Goal: Information Seeking & Learning: Check status

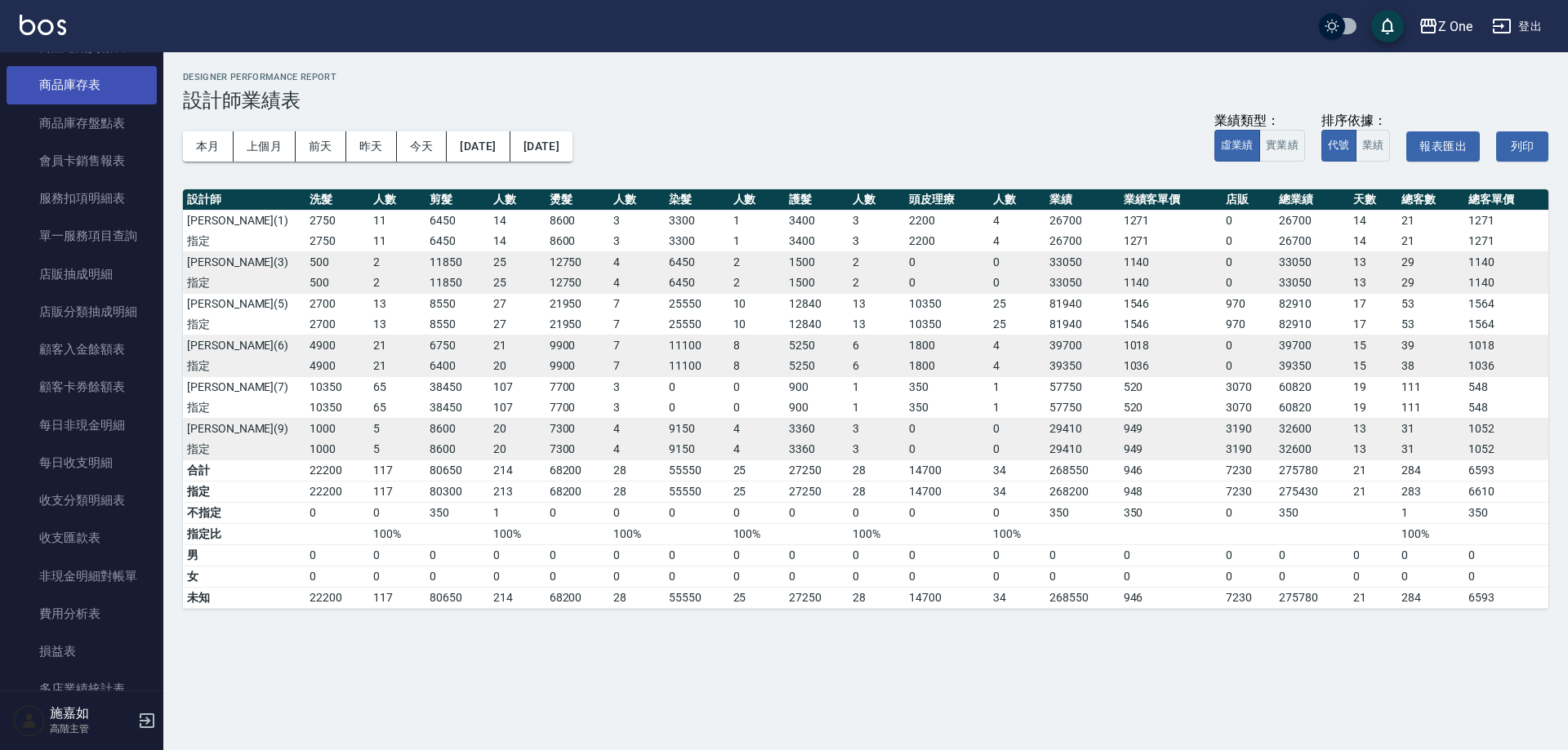
scroll to position [979, 0]
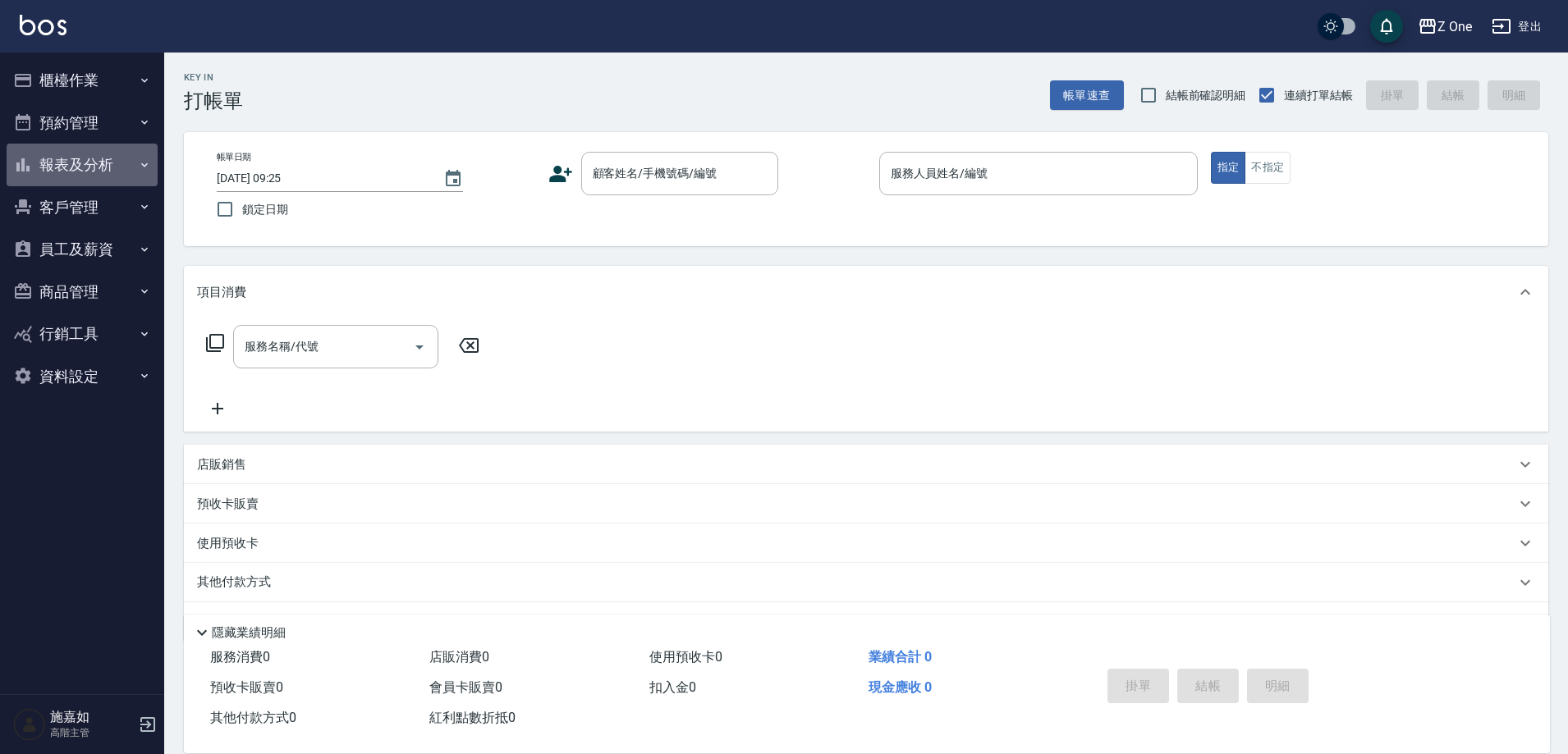
click at [87, 160] on button "報表及分析" at bounding box center [82, 165] width 151 height 43
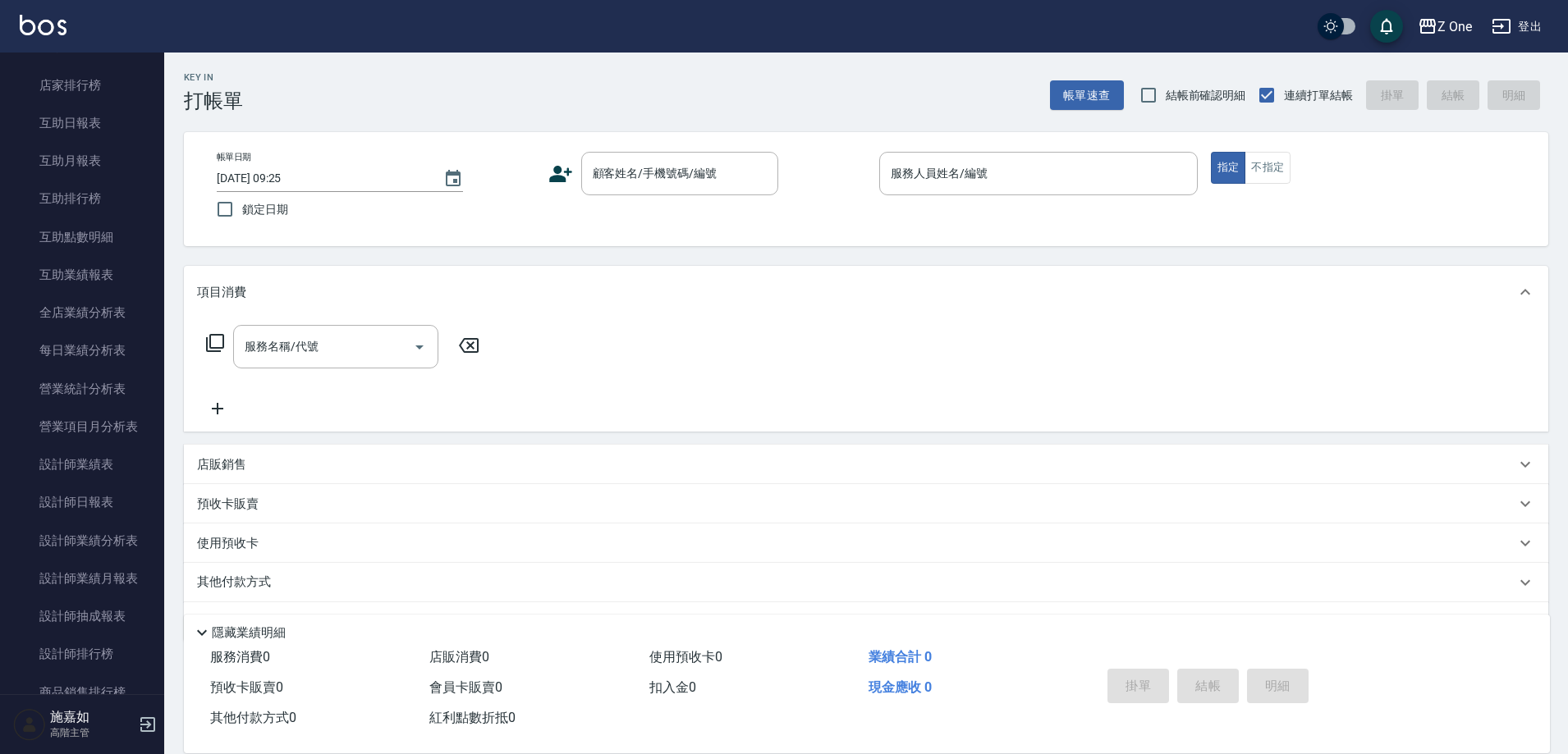
scroll to position [247, 0]
click at [125, 524] on link "設計師日報表" at bounding box center [82, 534] width 151 height 38
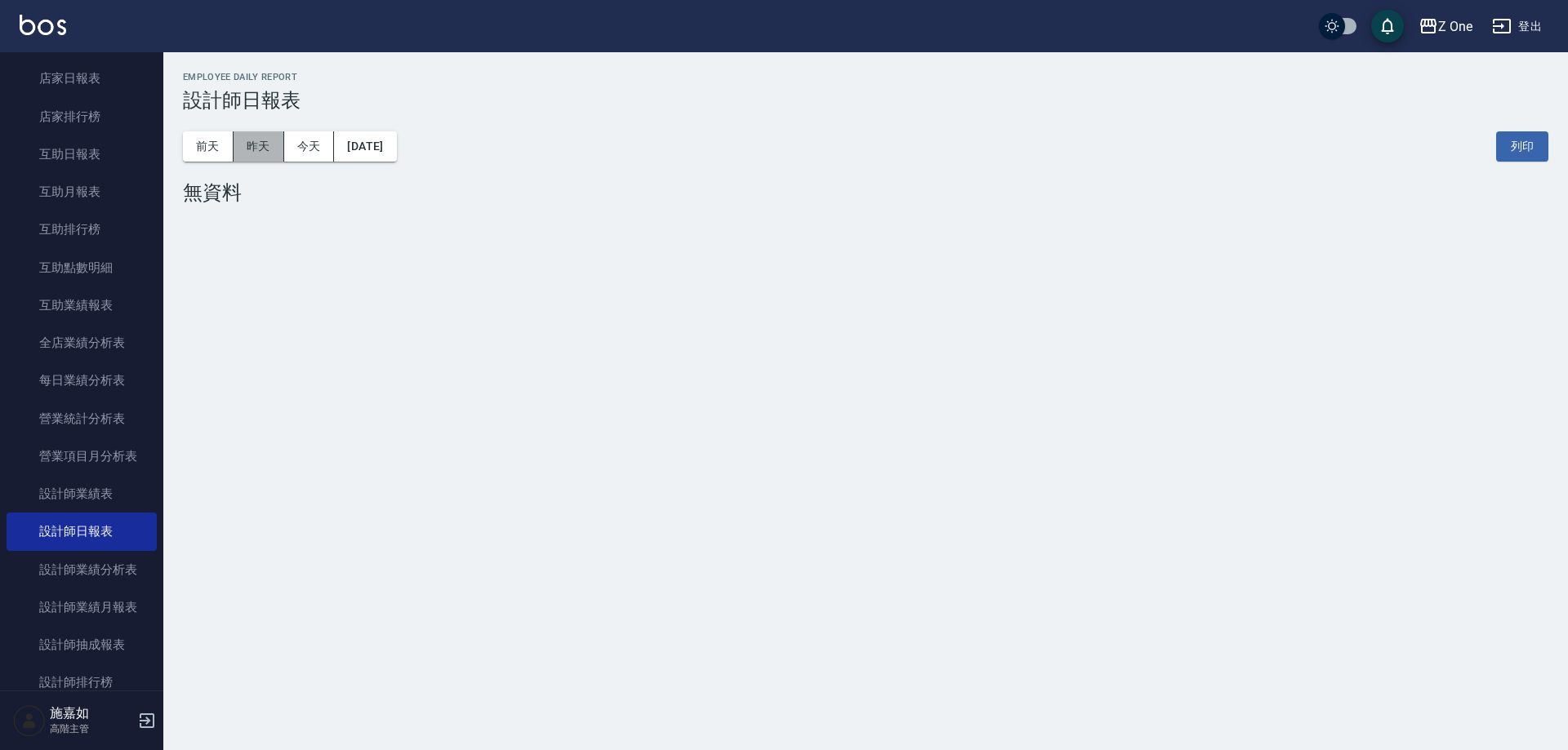
click at [271, 155] on button "昨天" at bounding box center [259, 146] width 50 height 30
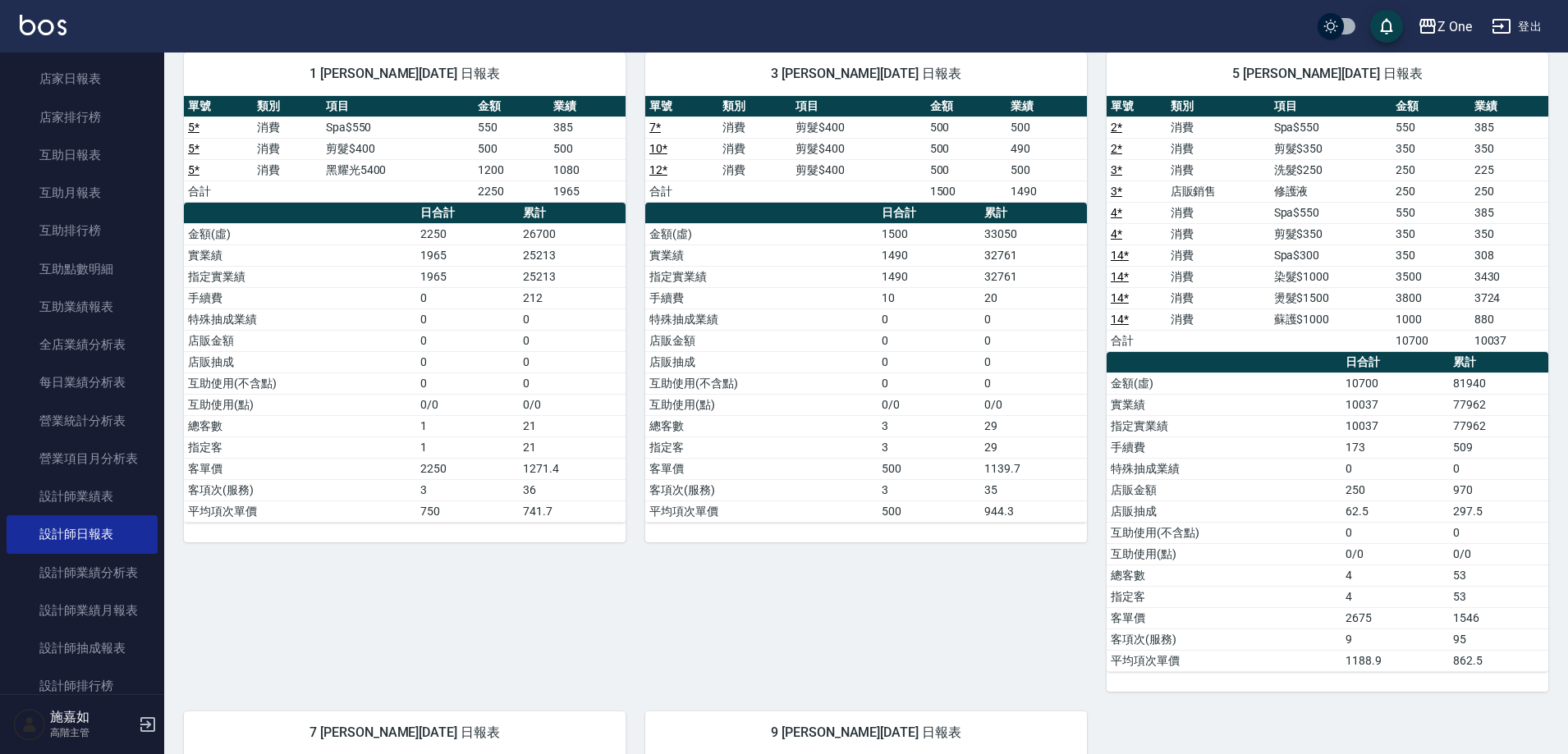
scroll to position [328, 0]
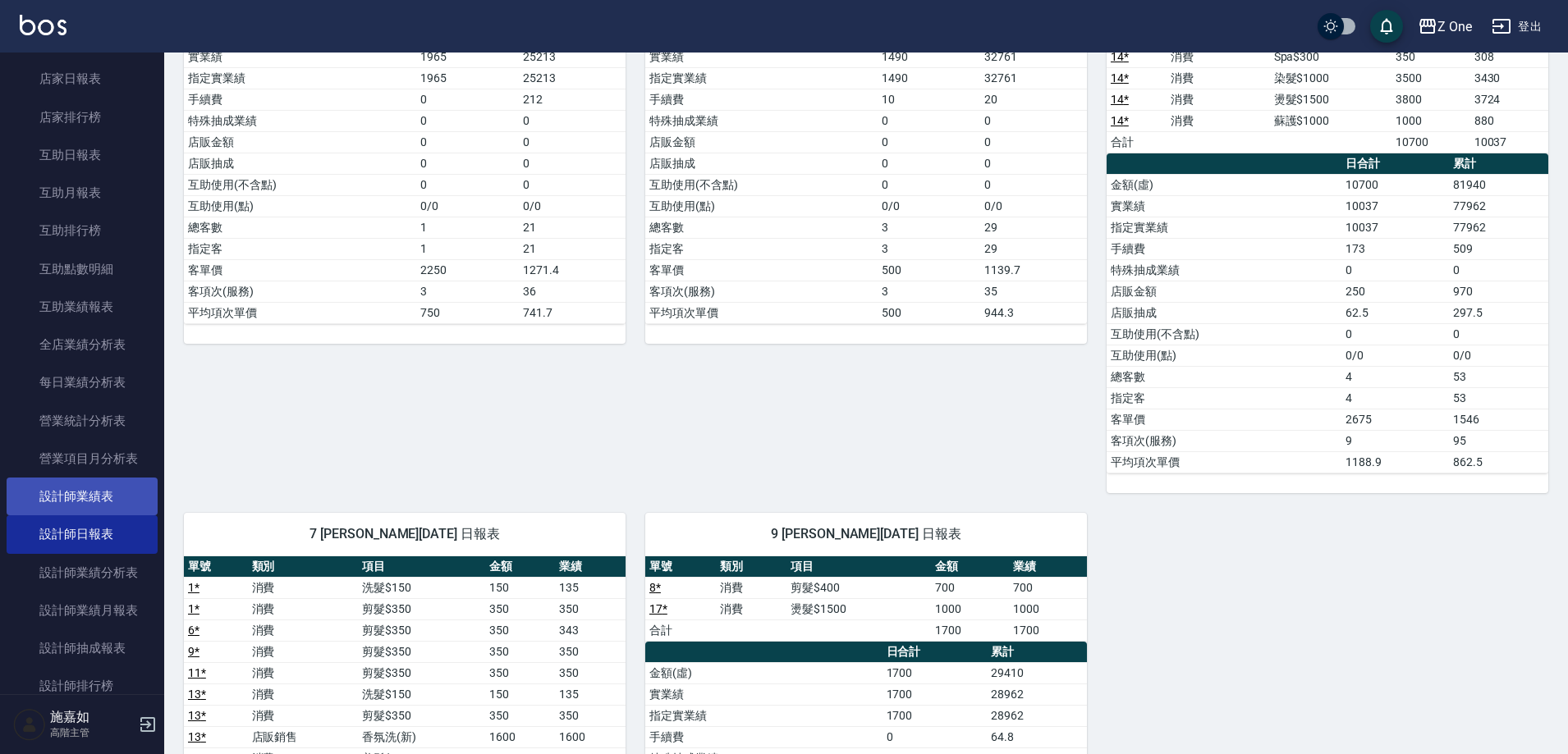
click at [60, 502] on link "設計師業績表" at bounding box center [82, 496] width 151 height 38
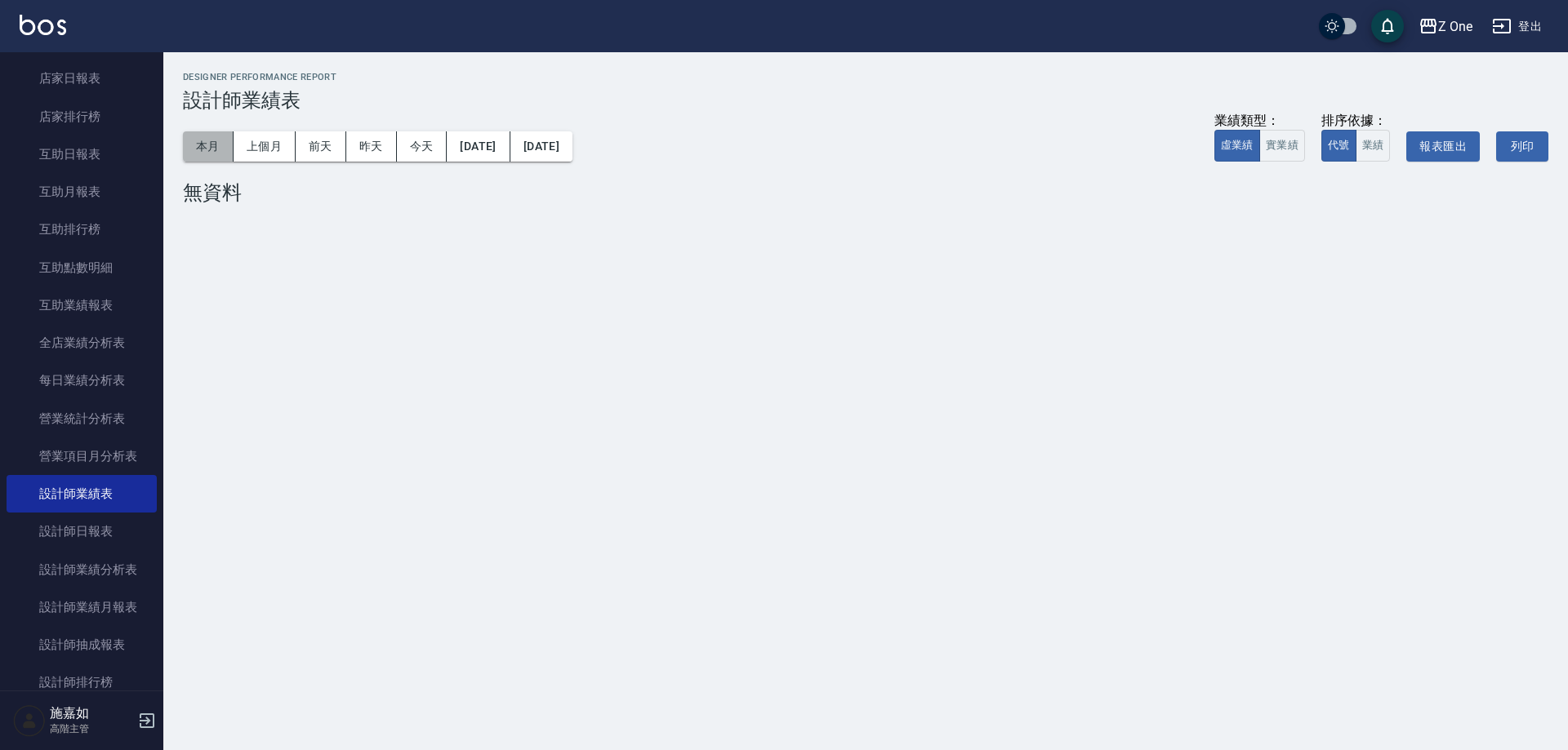
click at [208, 142] on button "本月" at bounding box center [208, 146] width 50 height 30
